Goal: Task Accomplishment & Management: Use online tool/utility

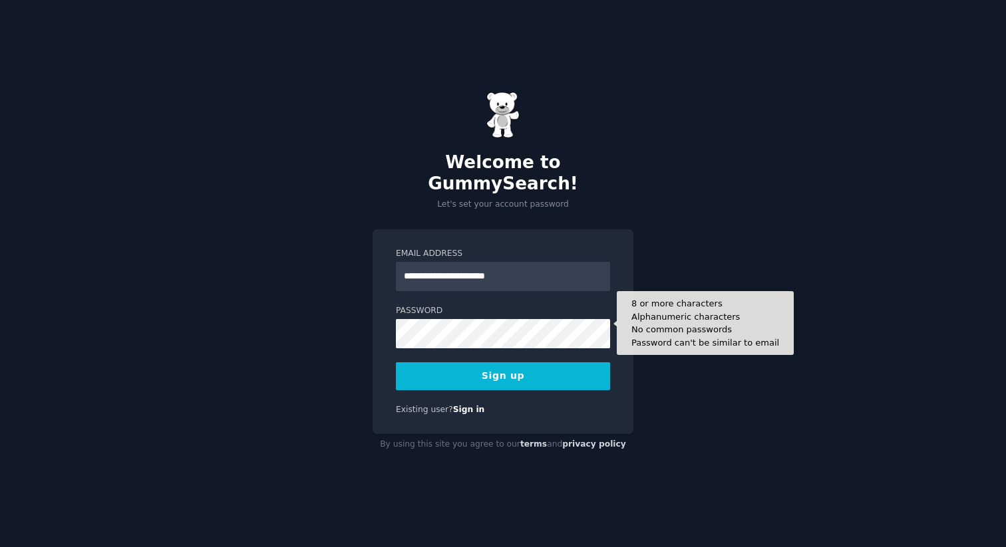
type input "**********"
click at [396, 363] on button "Sign up" at bounding box center [503, 377] width 214 height 28
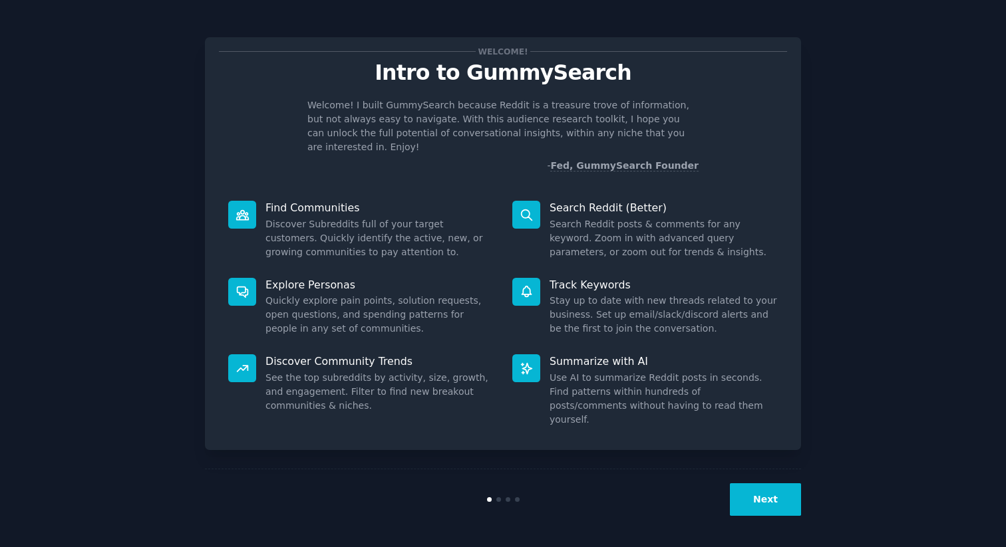
click at [759, 494] on button "Next" at bounding box center [765, 500] width 71 height 33
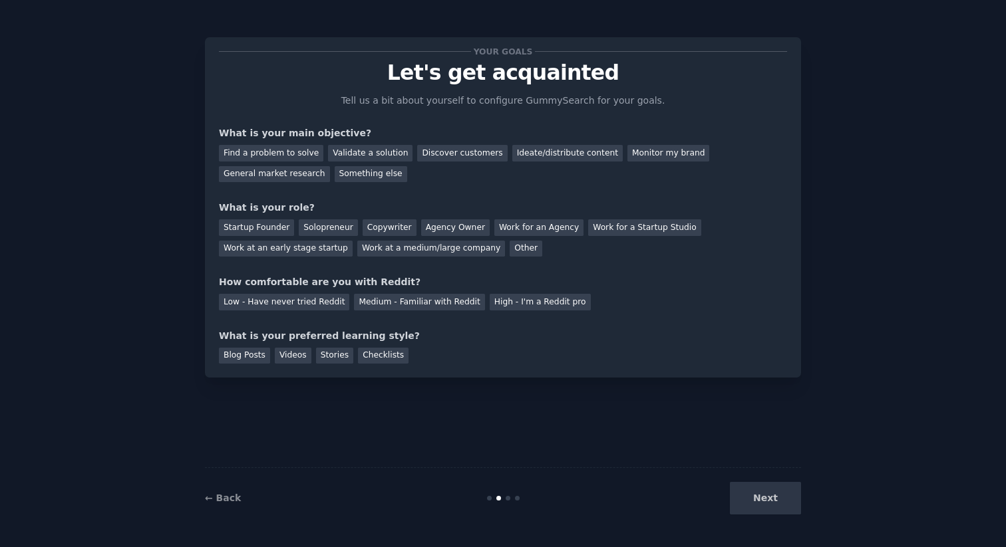
click at [763, 498] on div "Next" at bounding box center [701, 498] width 199 height 33
click at [774, 495] on div "Next" at bounding box center [701, 498] width 199 height 33
click at [295, 152] on div "Find a problem to solve" at bounding box center [271, 153] width 104 height 17
